Goal: Find contact information: Find contact information

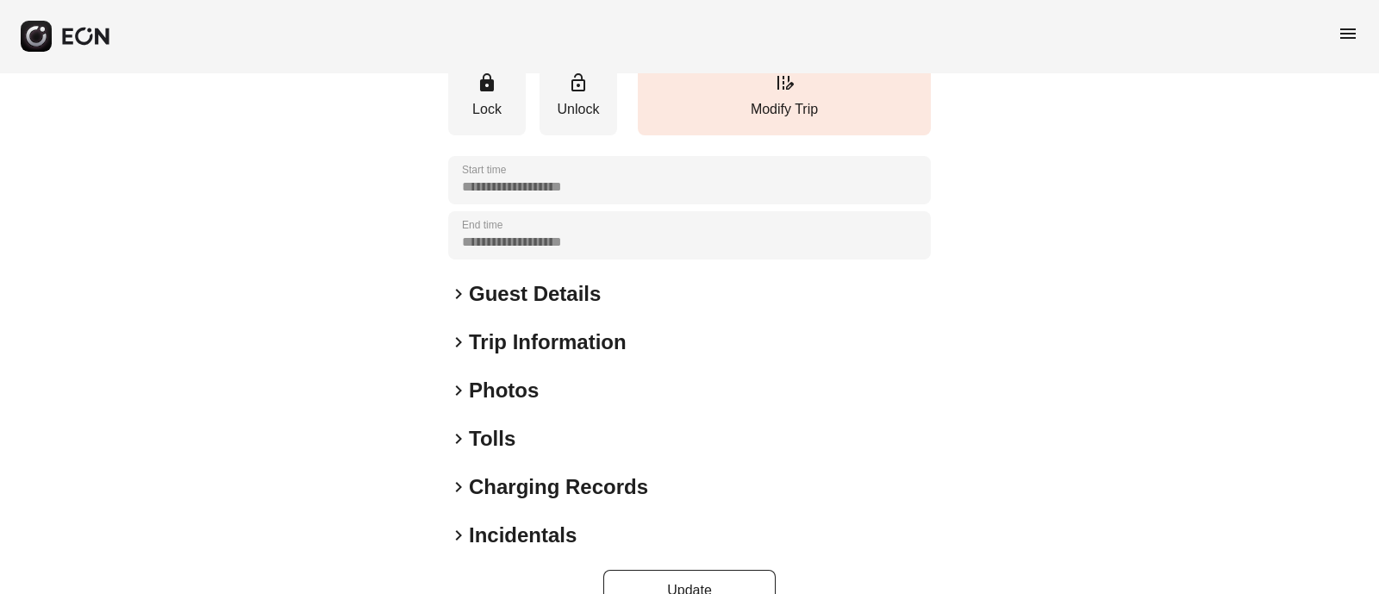
scroll to position [228, 0]
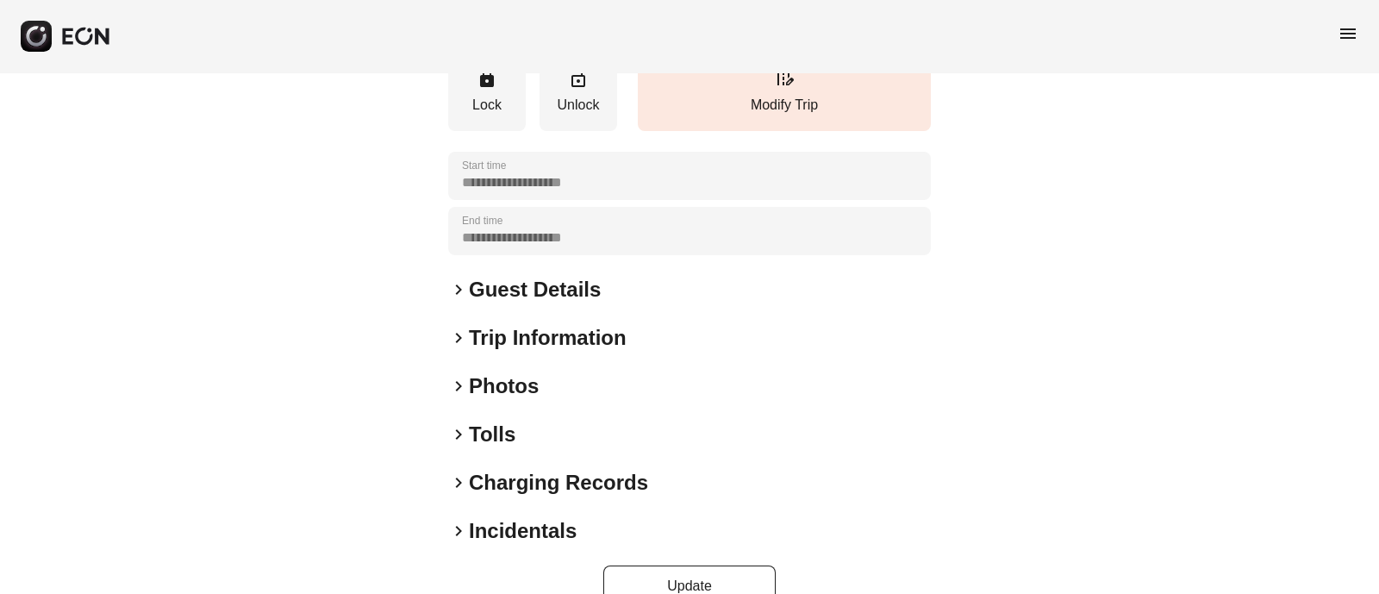
click at [456, 290] on span "keyboard_arrow_right" at bounding box center [458, 289] width 21 height 21
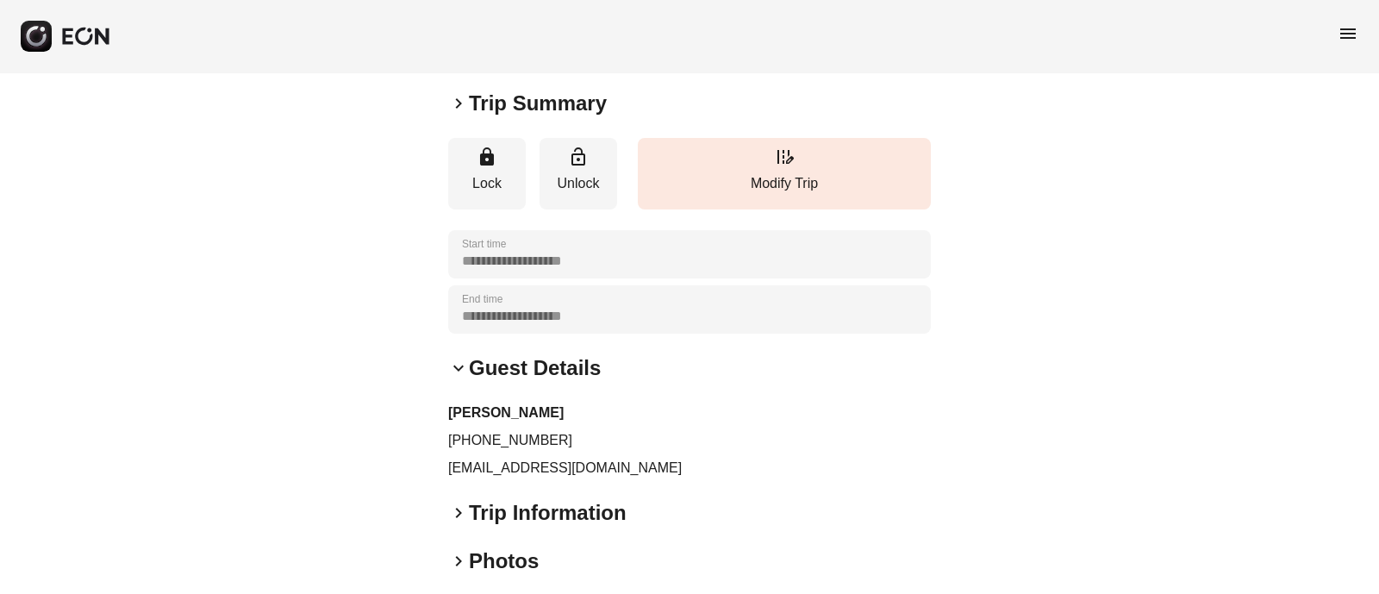
scroll to position [160, 0]
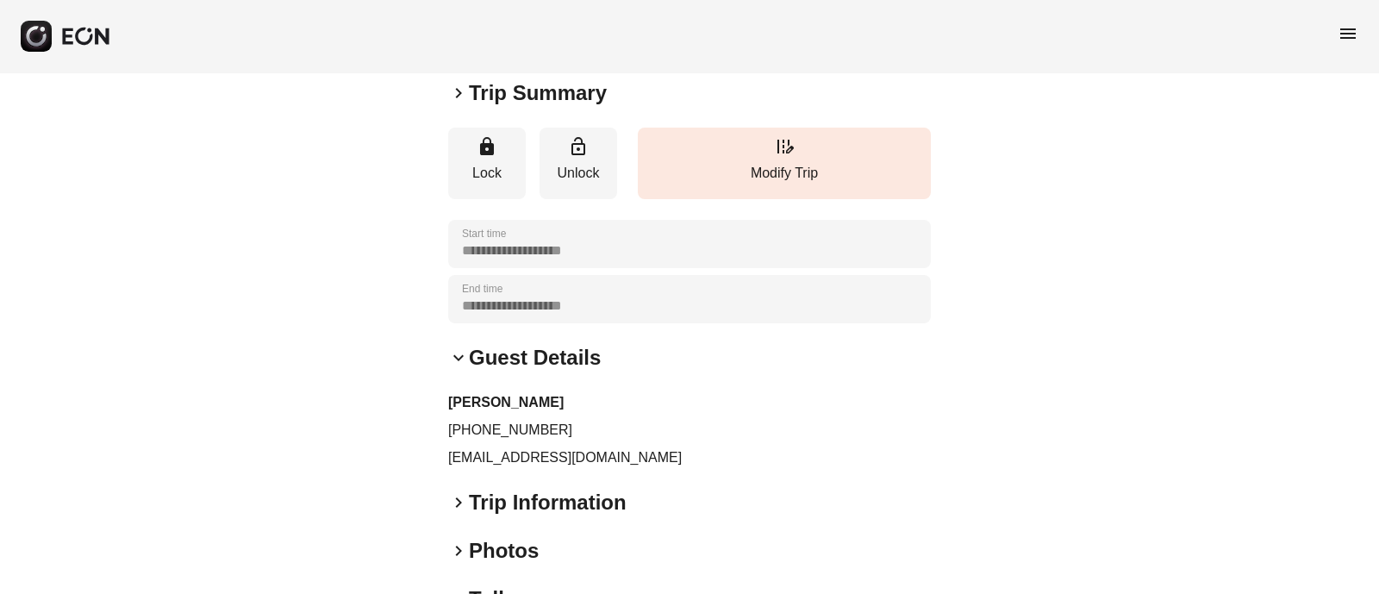
click at [521, 424] on p "[PHONE_NUMBER]" at bounding box center [689, 430] width 483 height 21
copy p "[PHONE_NUMBER]"
click at [509, 421] on p "[PHONE_NUMBER]" at bounding box center [689, 430] width 483 height 21
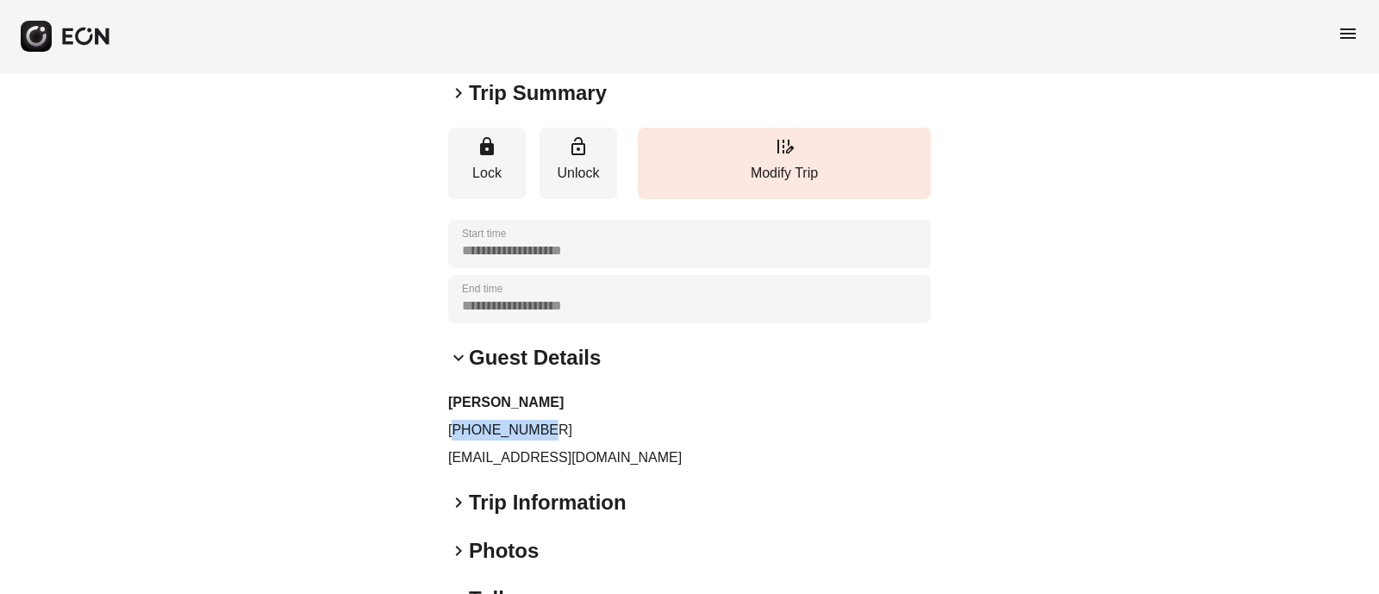
click at [509, 421] on p "[PHONE_NUMBER]" at bounding box center [689, 430] width 483 height 21
click at [559, 452] on p "[EMAIL_ADDRESS][DOMAIN_NAME]" at bounding box center [689, 457] width 483 height 21
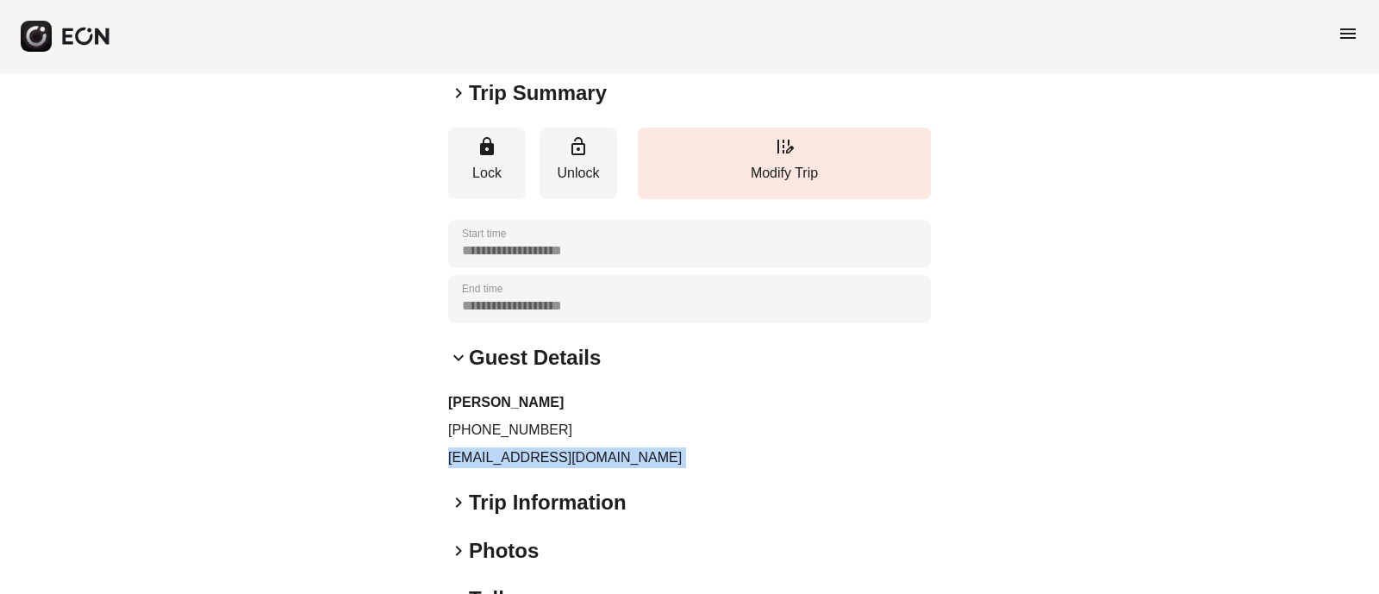
click at [559, 452] on p "[EMAIL_ADDRESS][DOMAIN_NAME]" at bounding box center [689, 457] width 483 height 21
copy div "[EMAIL_ADDRESS][DOMAIN_NAME] keyboard_arrow_right"
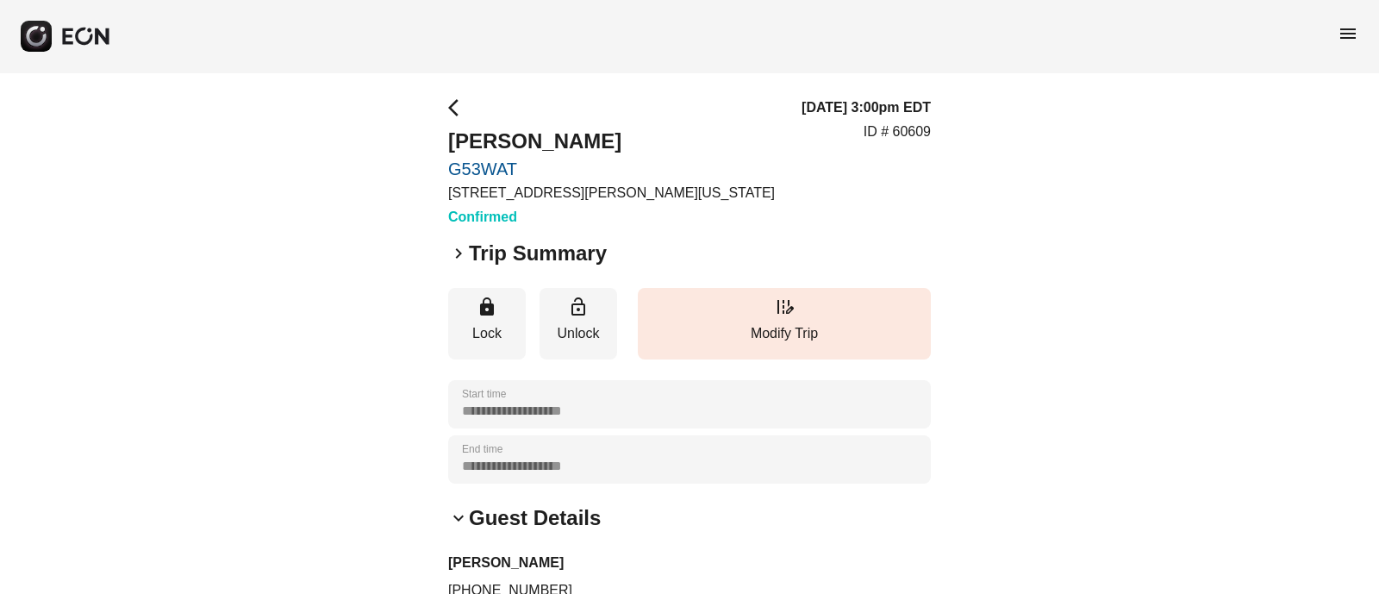
scroll to position [363, 0]
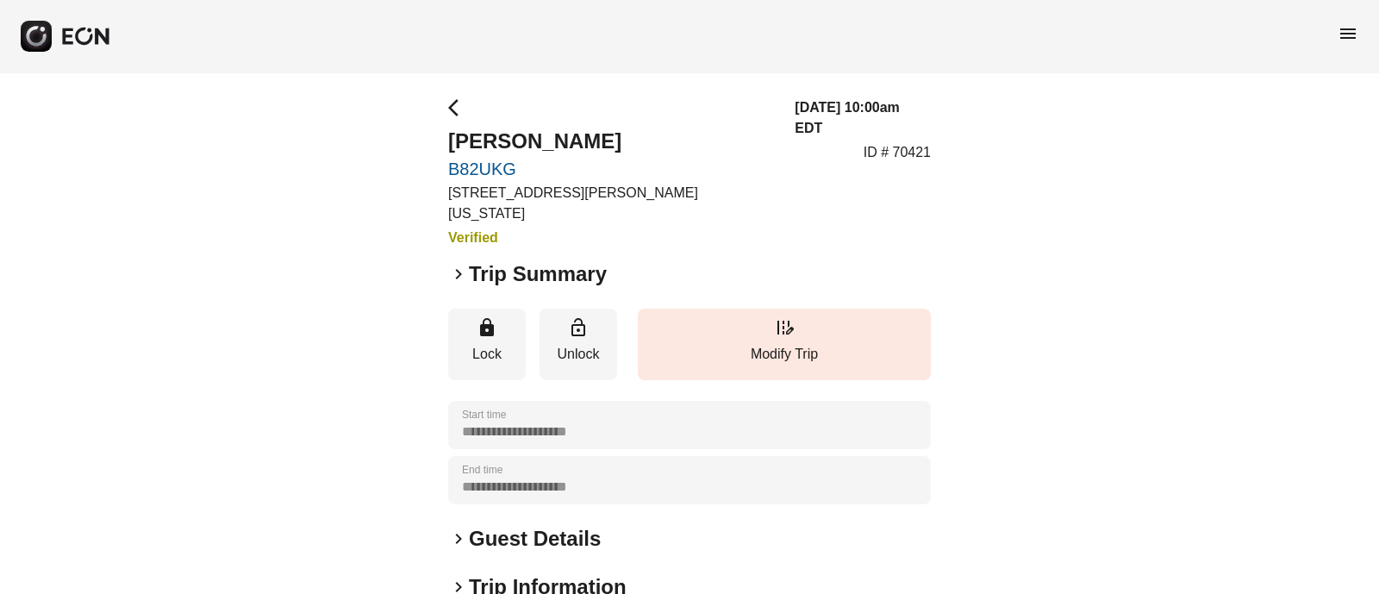
scroll to position [266, 0]
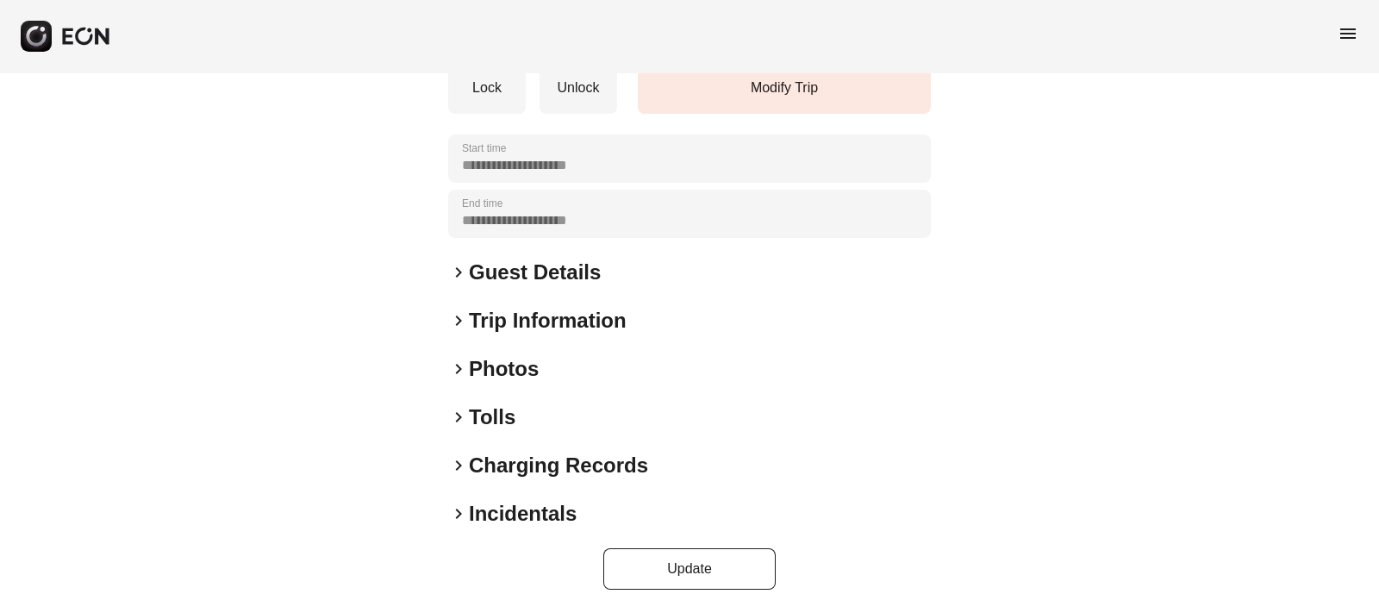
click at [458, 262] on span "keyboard_arrow_right" at bounding box center [458, 272] width 21 height 21
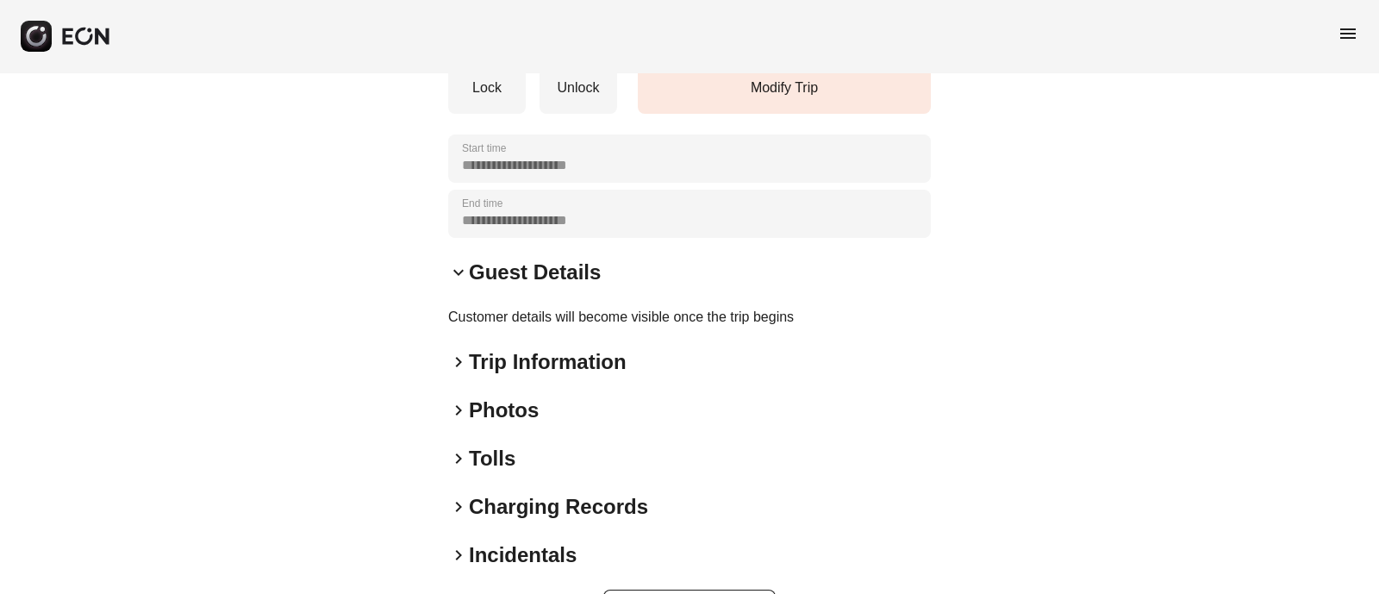
click at [458, 262] on span "keyboard_arrow_down" at bounding box center [458, 272] width 21 height 21
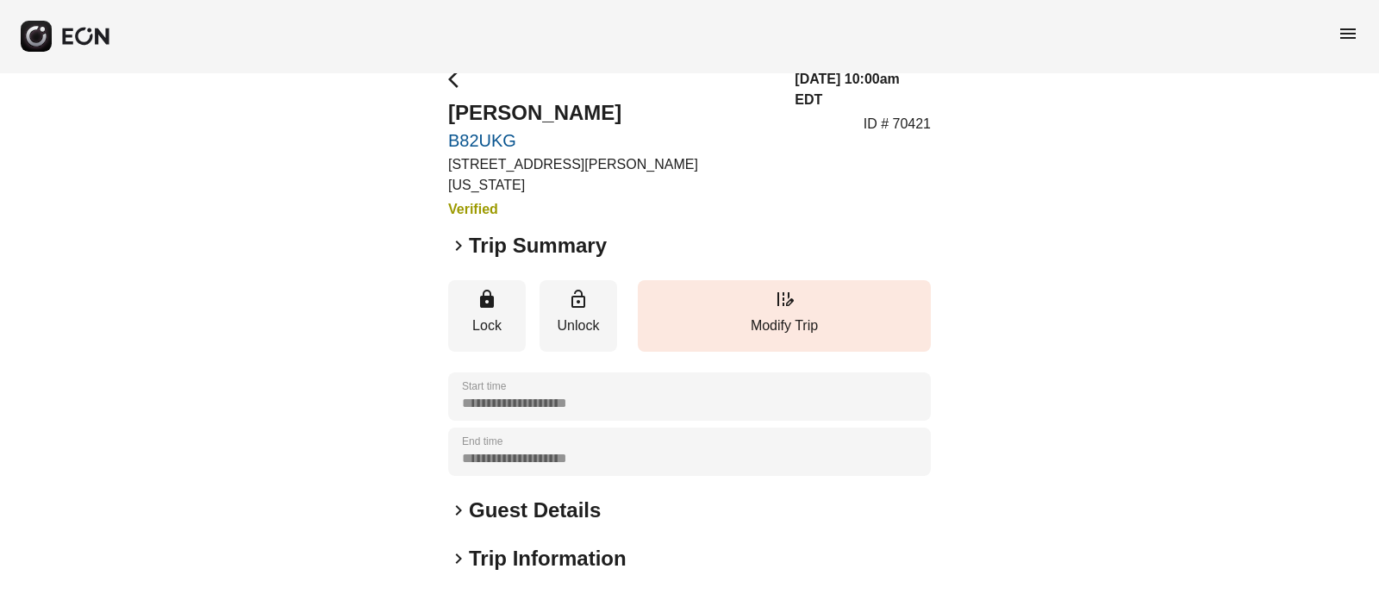
scroll to position [11, 0]
